Goal: Obtain resource: Download file/media

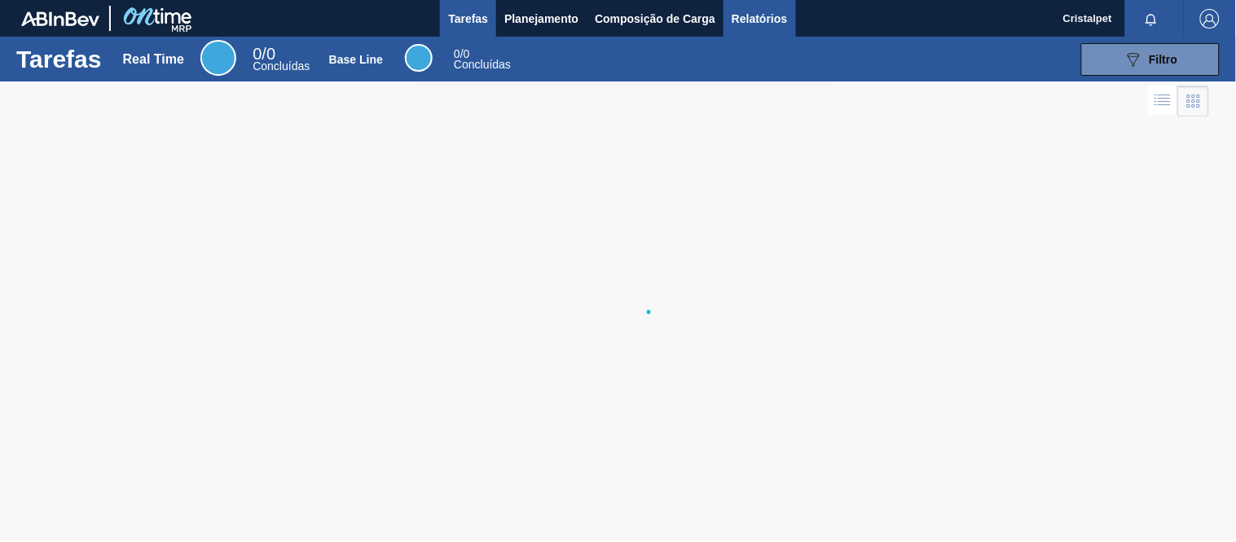
click at [755, 20] on span "Relatórios" at bounding box center [759, 19] width 55 height 20
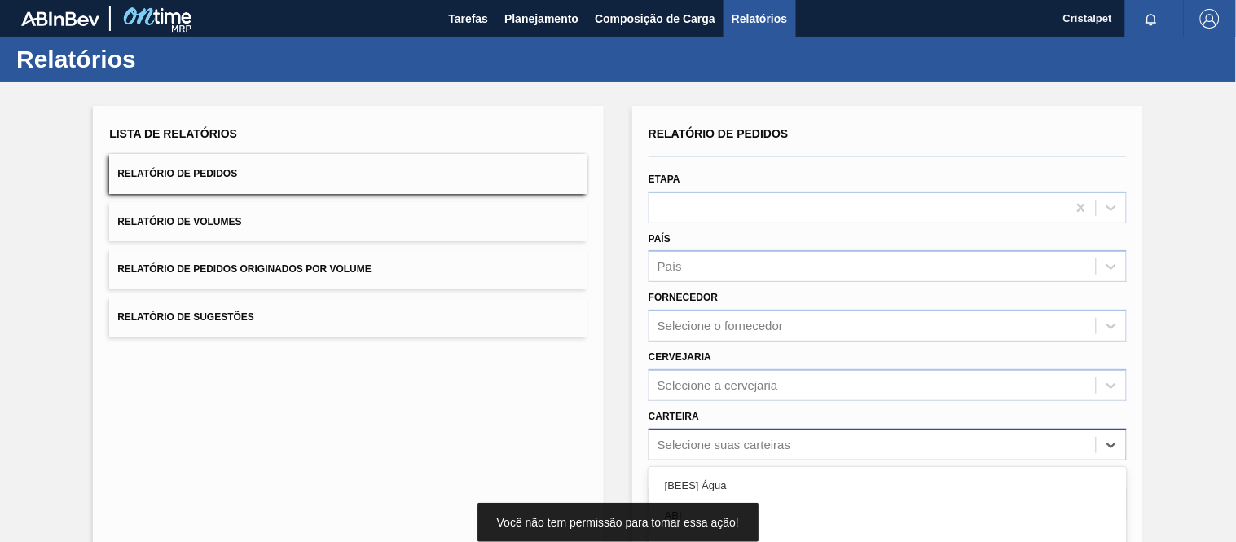
scroll to position [173, 0]
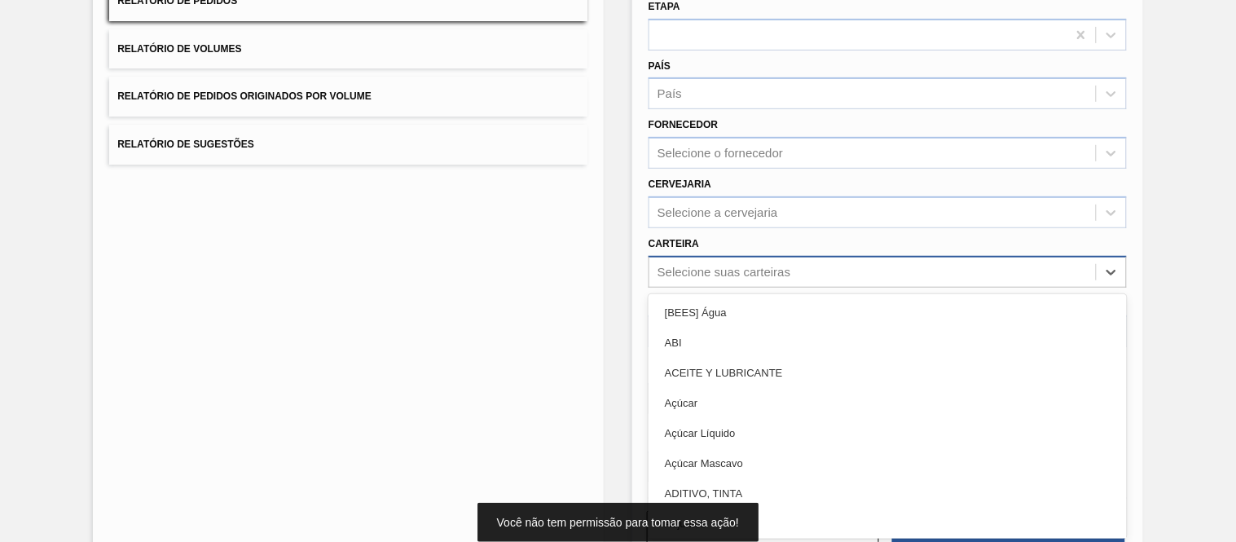
click at [704, 288] on div "option Açúcar Líquido focused, 5 of 101. 101 results available. Use Up and Down…" at bounding box center [888, 272] width 478 height 32
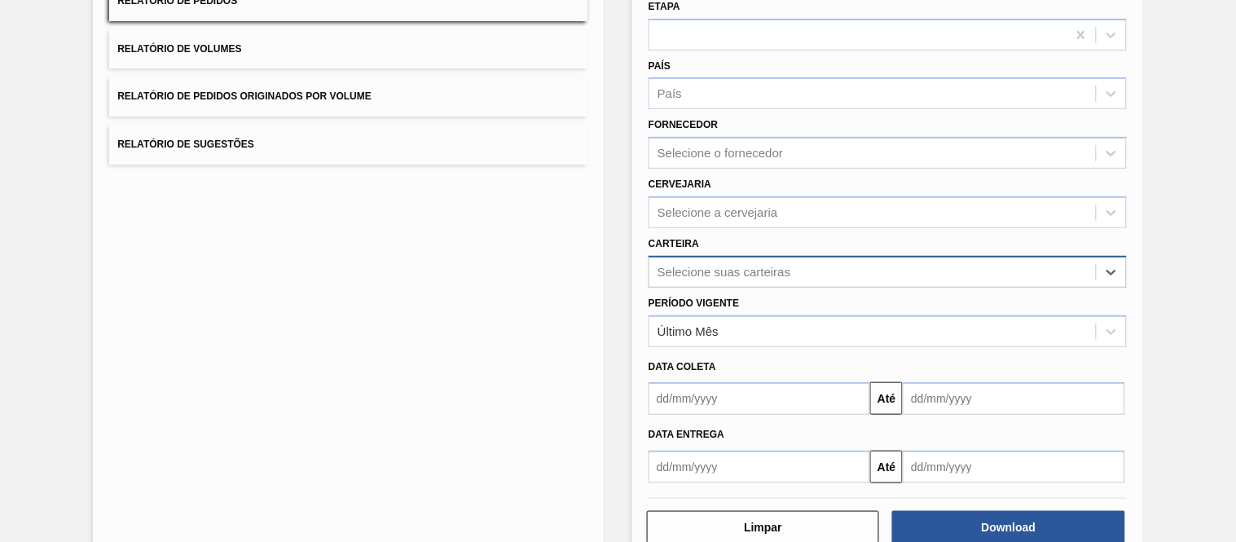
click at [719, 266] on div "Selecione suas carteiras" at bounding box center [724, 272] width 133 height 14
type input "pref"
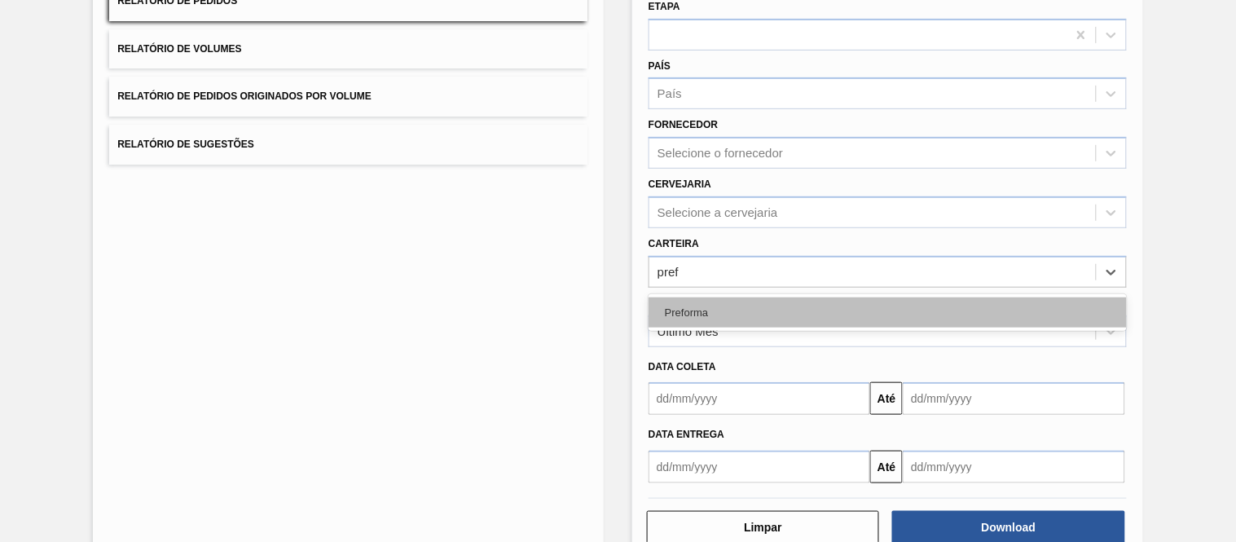
click at [706, 297] on div "Preforma" at bounding box center [888, 312] width 478 height 30
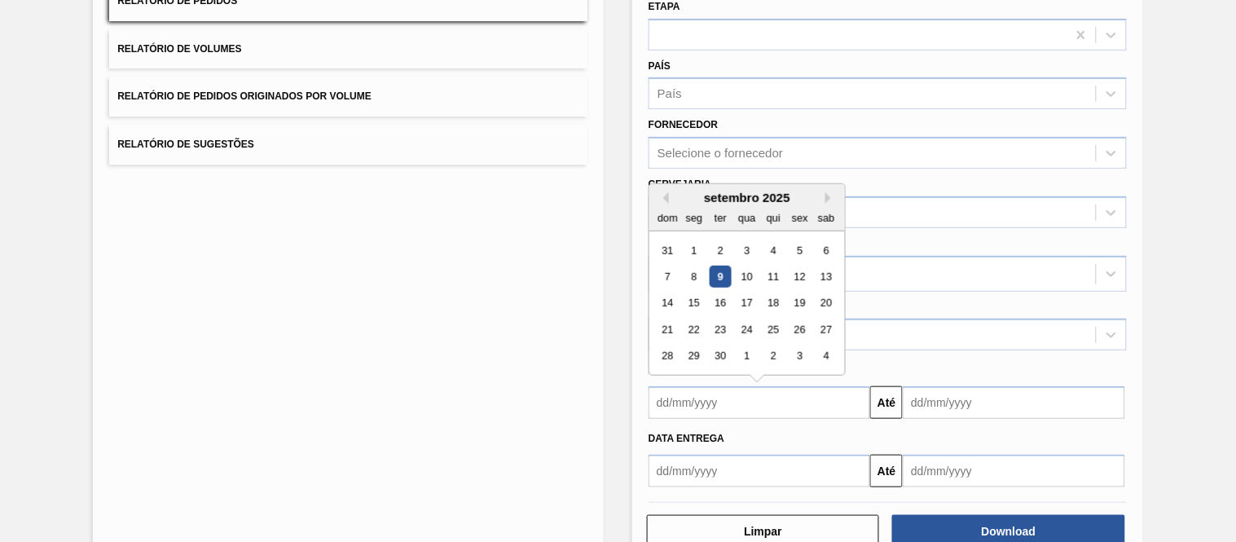
click at [719, 404] on input "text" at bounding box center [760, 402] width 222 height 33
click at [696, 248] on div "1" at bounding box center [695, 251] width 22 height 22
type input "[DATE]"
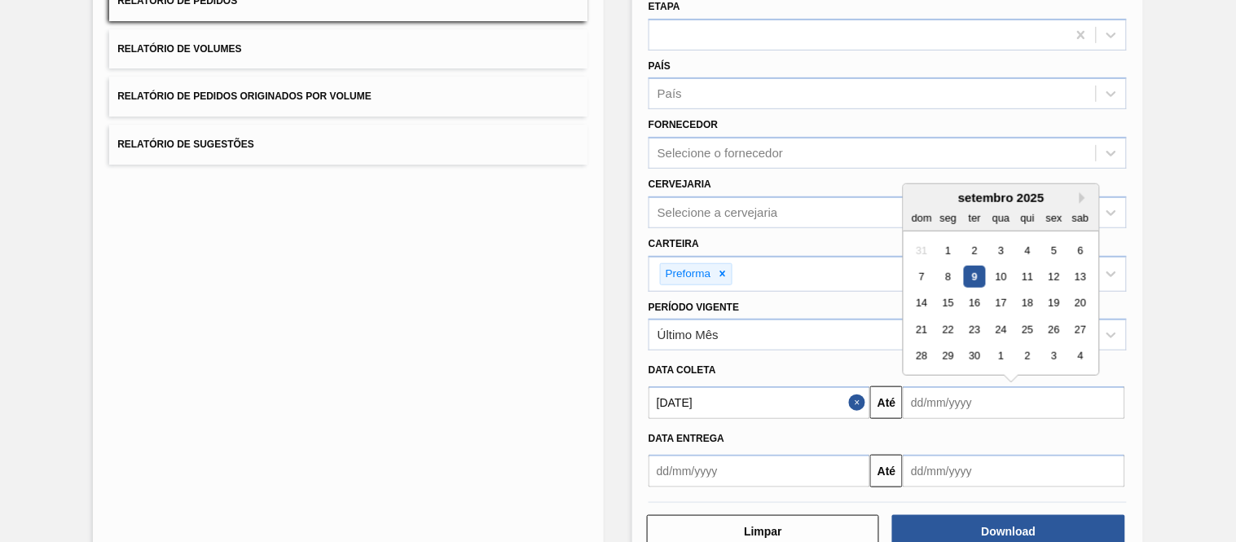
click at [964, 407] on input "text" at bounding box center [1014, 402] width 222 height 33
click at [978, 354] on div "30" at bounding box center [975, 357] width 22 height 22
type input "[DATE]"
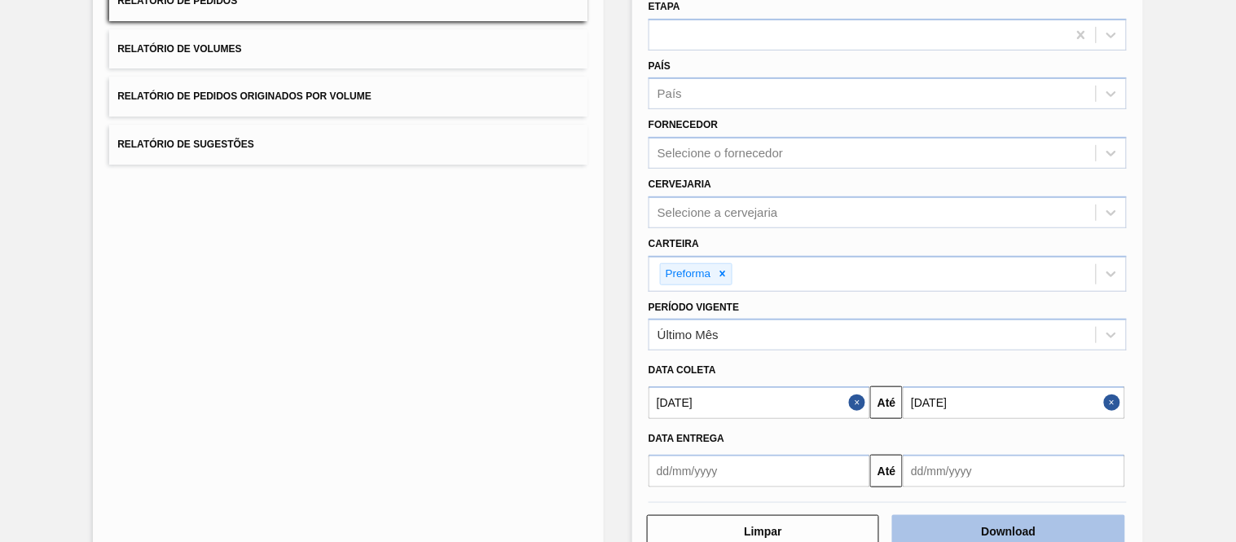
click at [1036, 517] on button "Download" at bounding box center [1008, 531] width 232 height 33
